Goal: Task Accomplishment & Management: Use online tool/utility

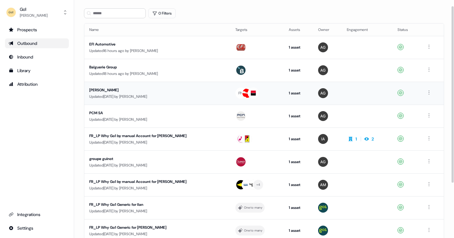
scroll to position [25, 0]
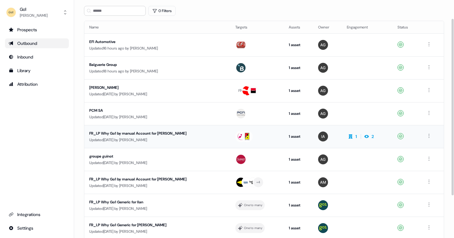
click at [183, 135] on div "FR_LP Why Go1 by manual Account for [PERSON_NAME]" at bounding box center [146, 133] width 114 height 6
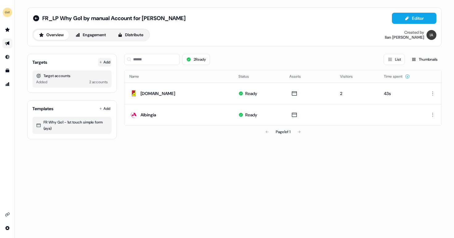
click at [101, 63] on icon at bounding box center [100, 62] width 3 height 3
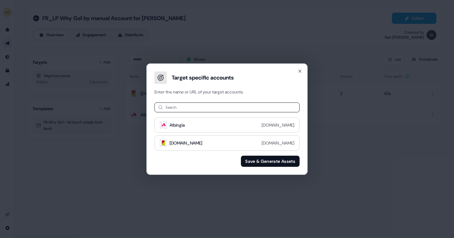
click at [199, 110] on input at bounding box center [227, 107] width 145 height 10
click at [244, 110] on input "****" at bounding box center [227, 107] width 145 height 10
type input "*********"
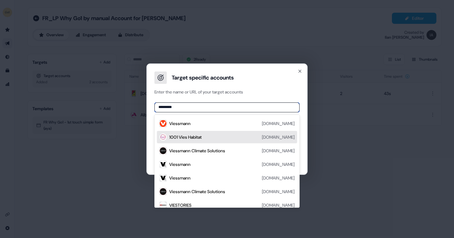
click at [219, 136] on div "1001 Vies Habitat [DOMAIN_NAME]" at bounding box center [231, 136] width 125 height 7
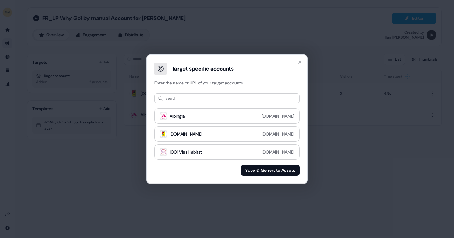
click at [249, 172] on button "Save & Generate Assets" at bounding box center [270, 169] width 59 height 11
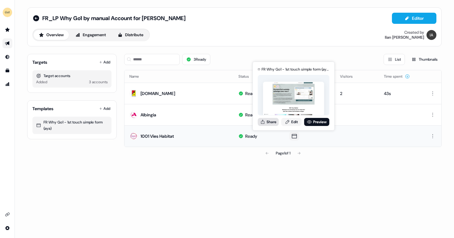
click at [274, 122] on button "Share" at bounding box center [268, 122] width 21 height 8
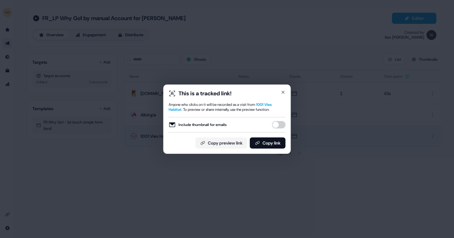
click at [284, 124] on button "Include thumbnail for emails" at bounding box center [279, 124] width 14 height 7
click at [272, 147] on button "Copy link" at bounding box center [268, 142] width 36 height 11
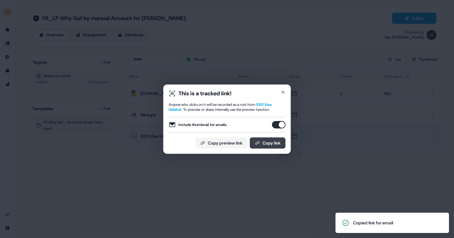
click at [264, 139] on button "Copy link" at bounding box center [268, 142] width 36 height 11
click at [264, 142] on button "Copy link" at bounding box center [268, 142] width 36 height 11
click at [282, 94] on icon "button" at bounding box center [283, 92] width 5 height 5
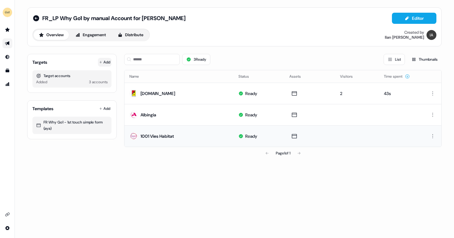
click at [108, 63] on button "Add" at bounding box center [105, 62] width 14 height 9
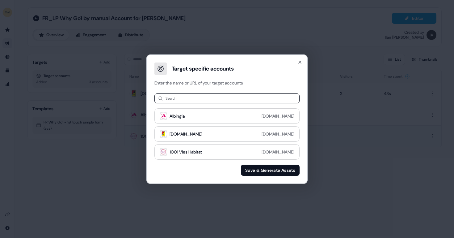
click at [199, 96] on input at bounding box center [227, 98] width 145 height 10
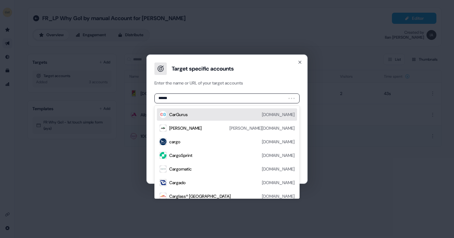
type input "*******"
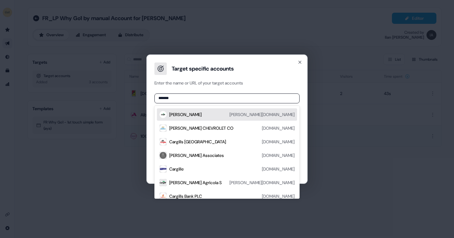
click at [259, 115] on div "[PERSON_NAME] [PERSON_NAME][DOMAIN_NAME]" at bounding box center [231, 114] width 125 height 7
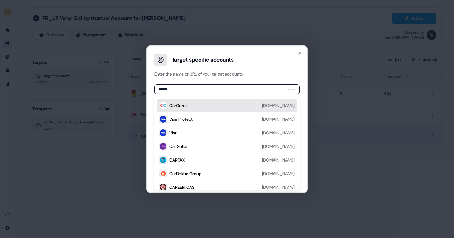
type input "*******"
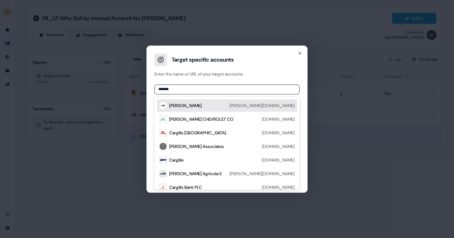
click at [257, 108] on div "[PERSON_NAME] [PERSON_NAME][DOMAIN_NAME]" at bounding box center [231, 105] width 125 height 7
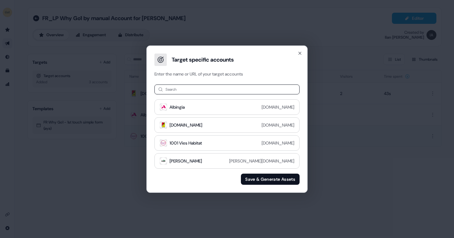
click at [254, 179] on button "Save & Generate Assets" at bounding box center [270, 178] width 59 height 11
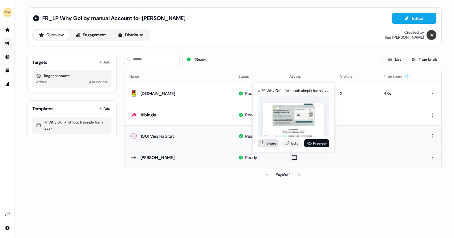
click at [273, 142] on button "Share" at bounding box center [268, 143] width 21 height 8
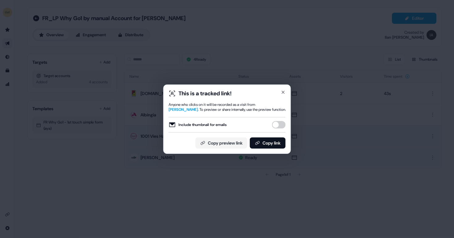
click at [278, 124] on button "Include thumbnail for emails" at bounding box center [279, 124] width 14 height 7
click at [274, 142] on button "Copy link" at bounding box center [268, 142] width 36 height 11
click at [272, 141] on button "Copy link" at bounding box center [268, 142] width 36 height 11
click at [267, 139] on button "Copy link" at bounding box center [268, 142] width 36 height 11
click at [284, 91] on icon "button" at bounding box center [283, 92] width 2 height 2
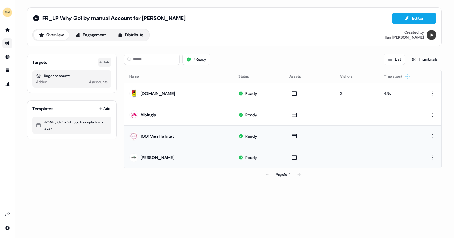
click at [98, 59] on button "Add" at bounding box center [105, 62] width 14 height 9
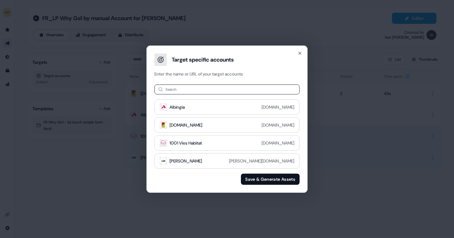
click at [202, 85] on input at bounding box center [227, 89] width 145 height 10
type input "****"
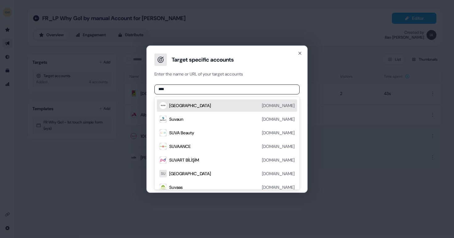
click at [221, 104] on div "Suva [DOMAIN_NAME]" at bounding box center [231, 105] width 125 height 7
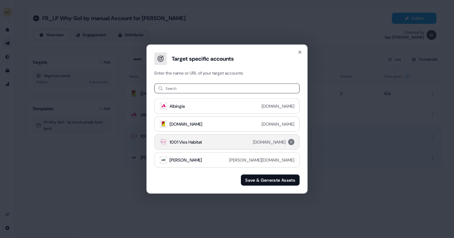
scroll to position [16, 0]
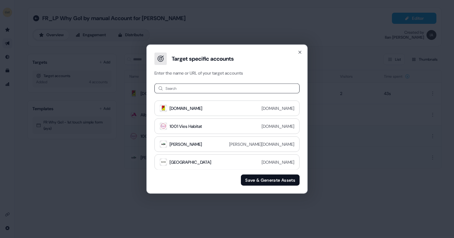
click at [250, 177] on button "Save & Generate Assets" at bounding box center [270, 179] width 59 height 11
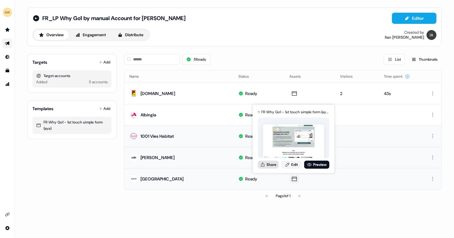
click at [270, 164] on button "Share" at bounding box center [268, 164] width 21 height 8
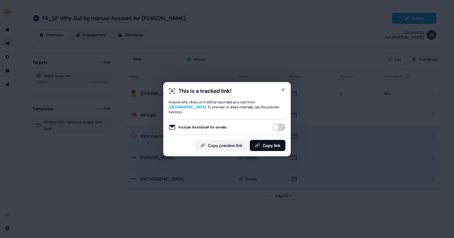
click at [276, 125] on button "Include thumbnail for emails" at bounding box center [279, 126] width 14 height 7
click at [270, 140] on button "Copy link" at bounding box center [268, 145] width 36 height 11
click at [284, 91] on icon "button" at bounding box center [283, 89] width 2 height 2
